Goal: Task Accomplishment & Management: Manage account settings

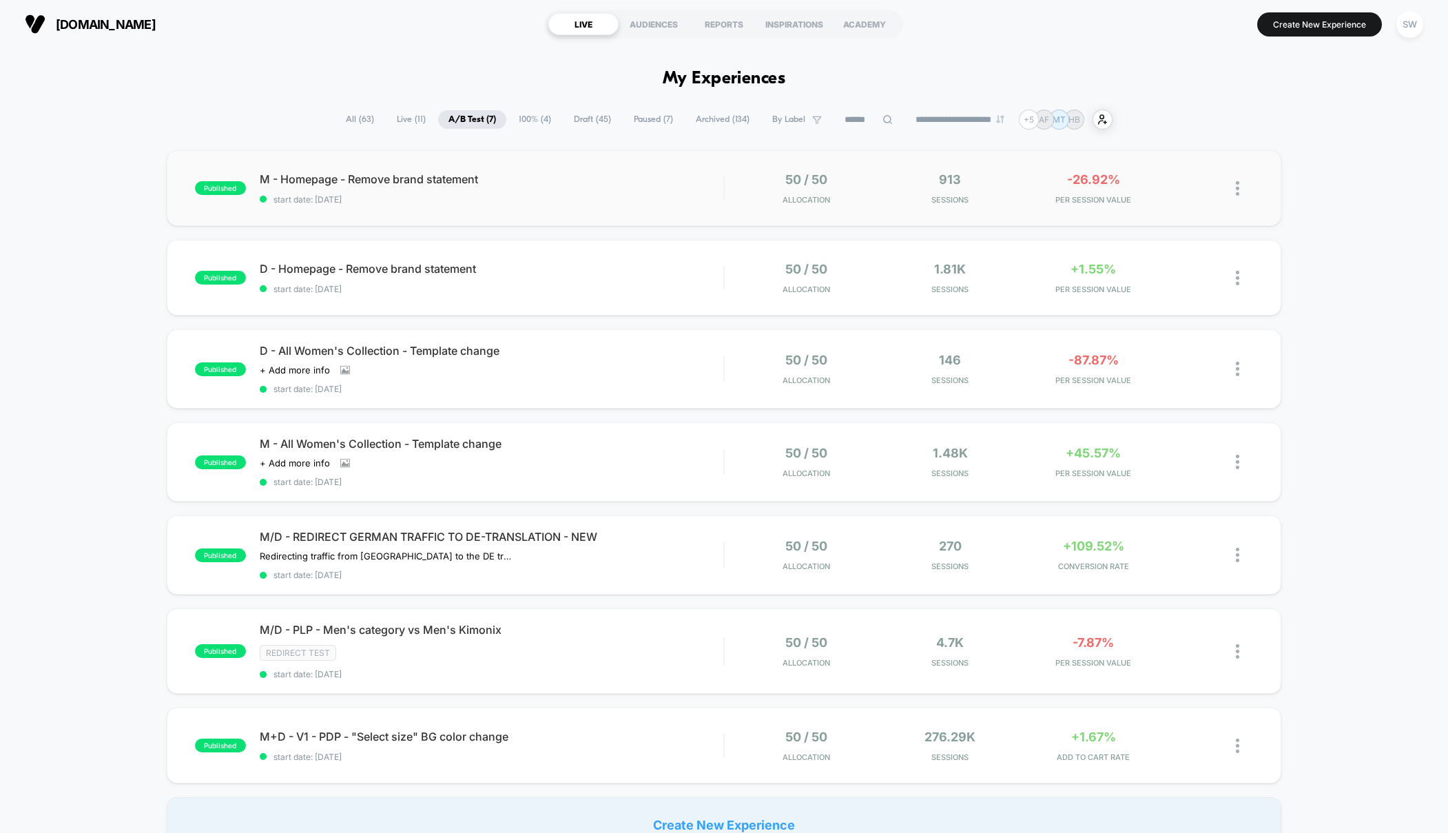
click at [719, 202] on span "start date: [DATE]" at bounding box center [492, 199] width 464 height 10
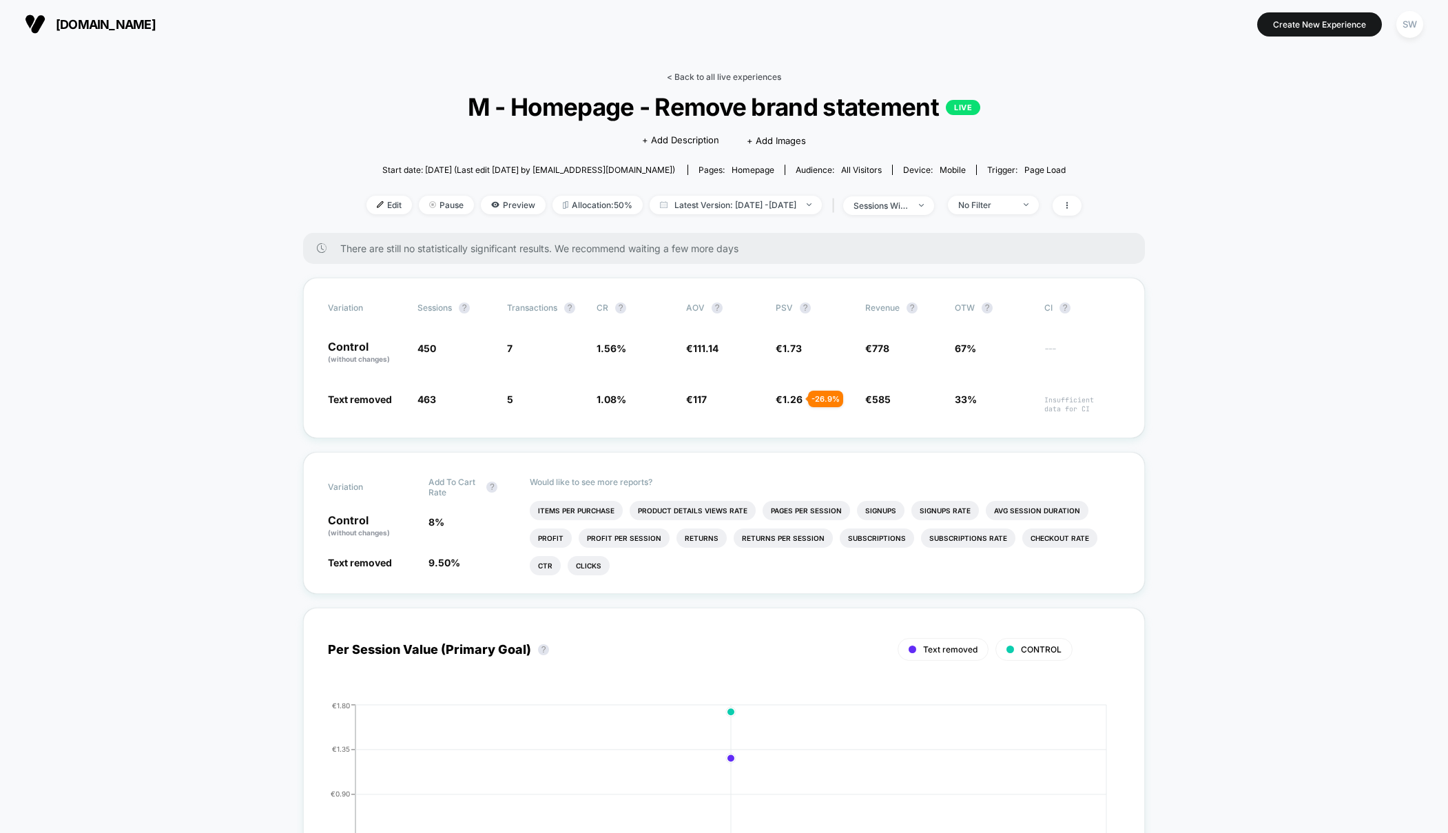
click at [712, 78] on link "< Back to all live experiences" at bounding box center [724, 77] width 114 height 10
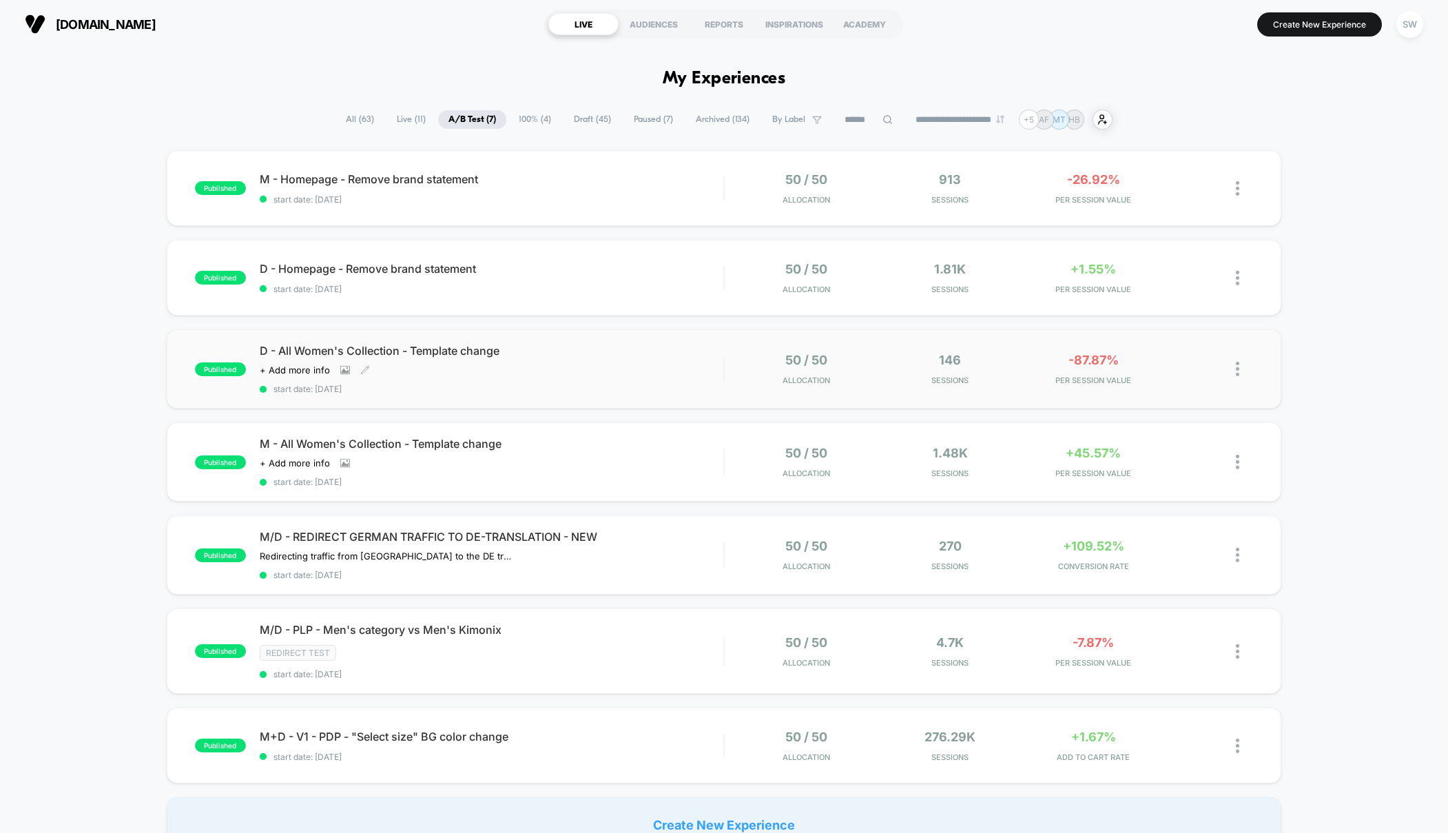
click at [679, 377] on div "D - All Women's Collection - Template change Click to view images Click to edit…" at bounding box center [492, 369] width 464 height 50
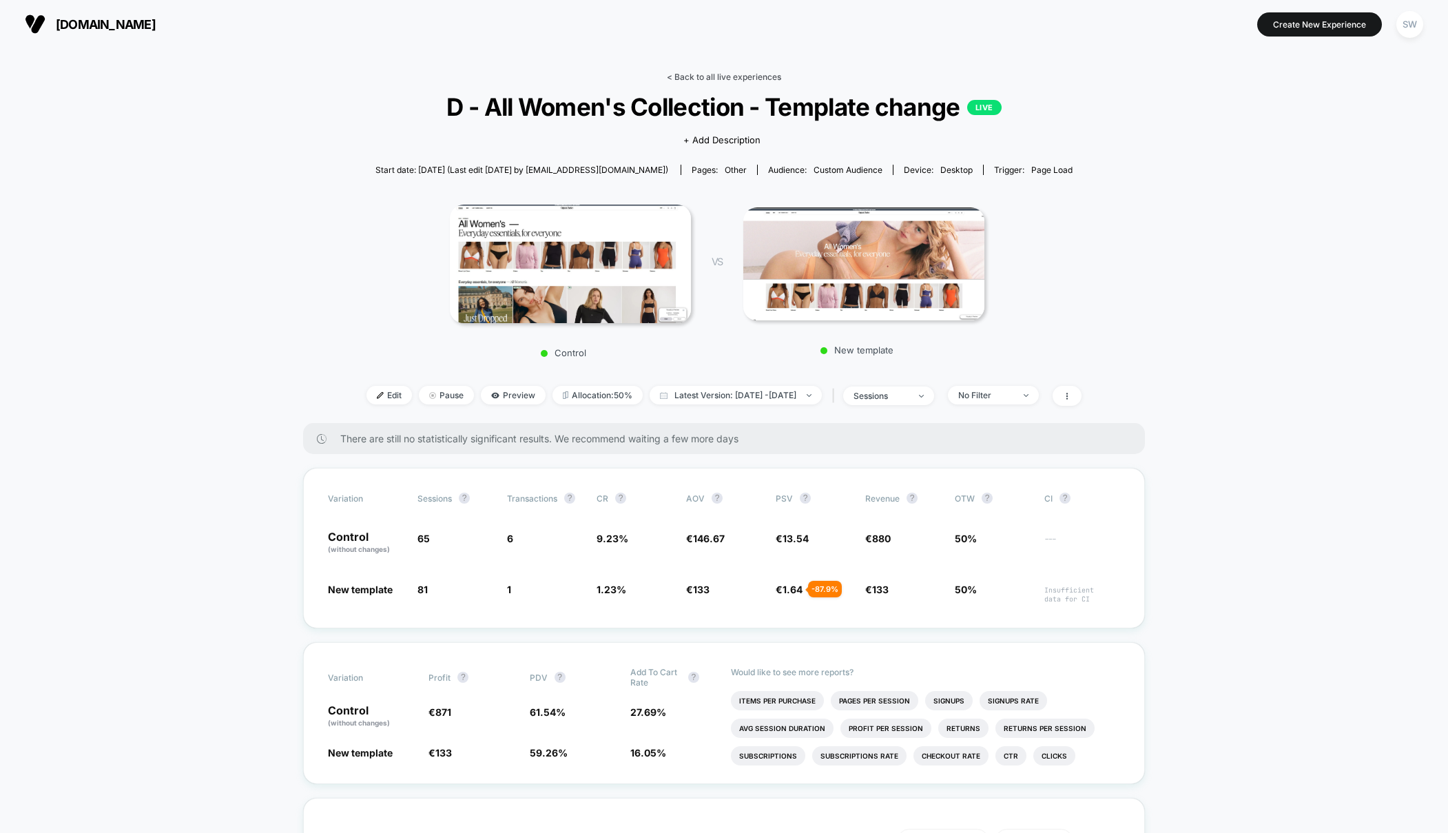
click at [708, 74] on link "< Back to all live experiences" at bounding box center [724, 77] width 114 height 10
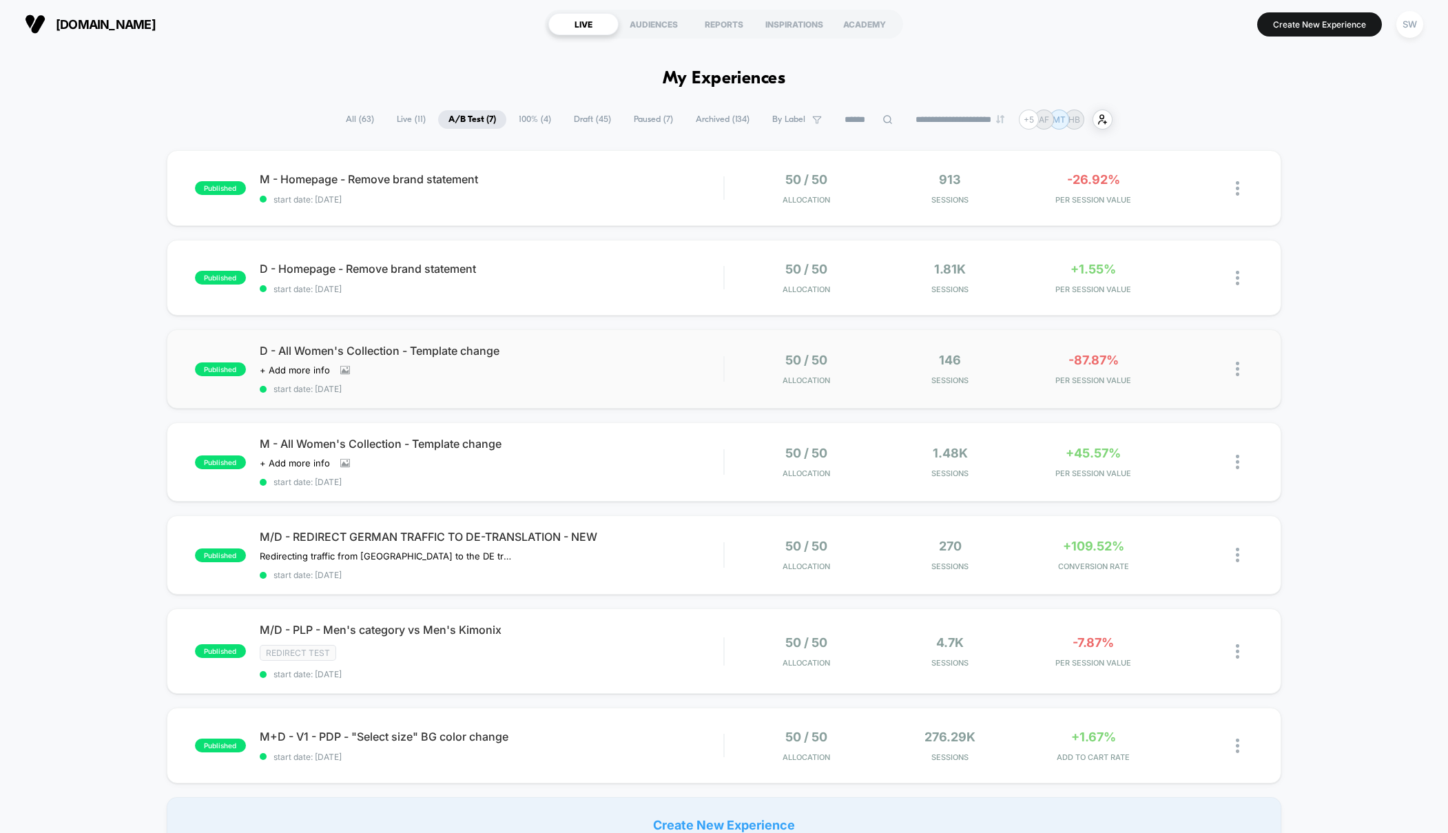
click at [1236, 369] on img at bounding box center [1237, 369] width 3 height 14
click at [1165, 346] on div "Pause" at bounding box center [1167, 352] width 124 height 31
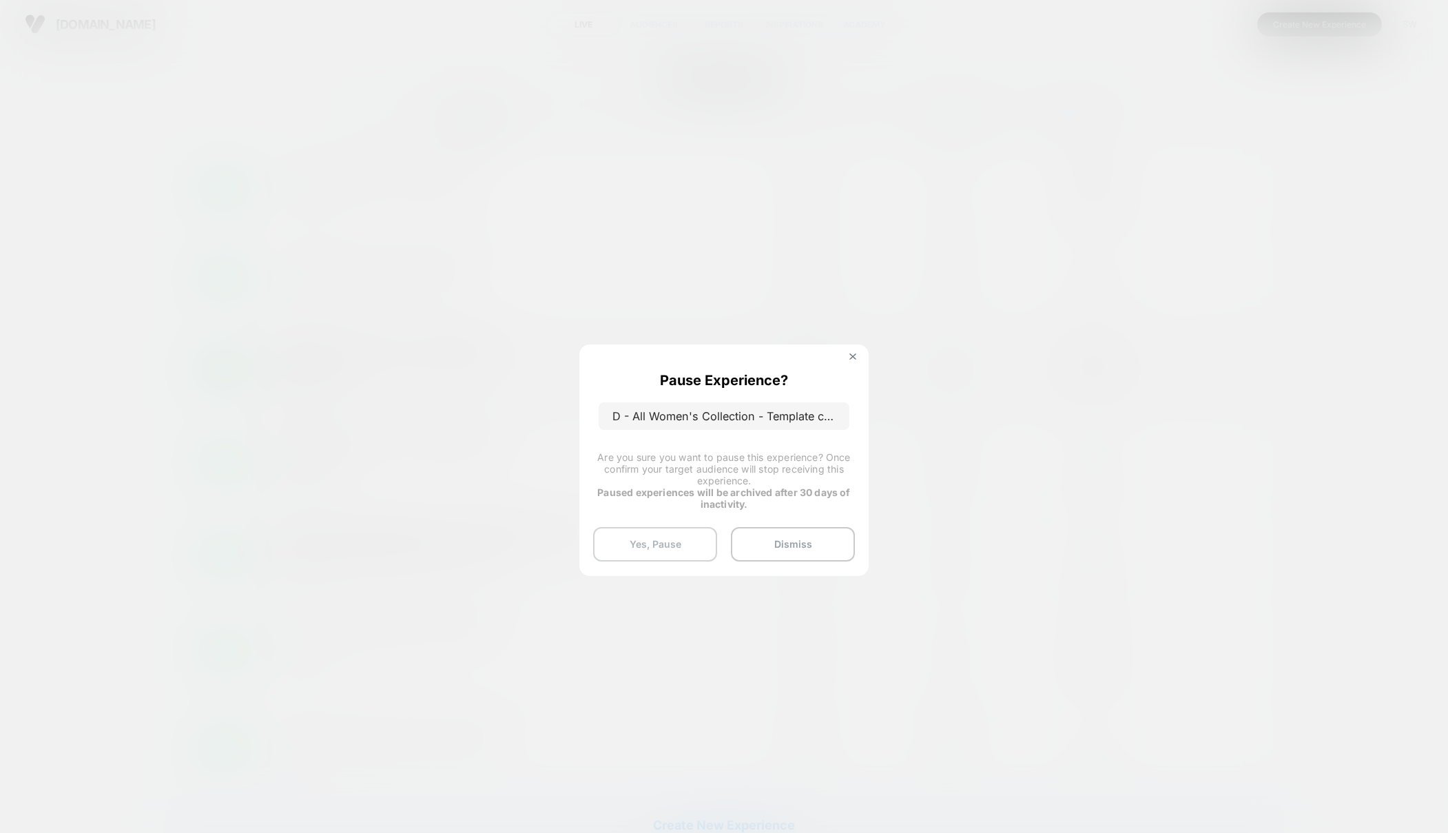
click at [653, 548] on button "Yes, Pause" at bounding box center [655, 544] width 124 height 34
